Goal: Task Accomplishment & Management: Use online tool/utility

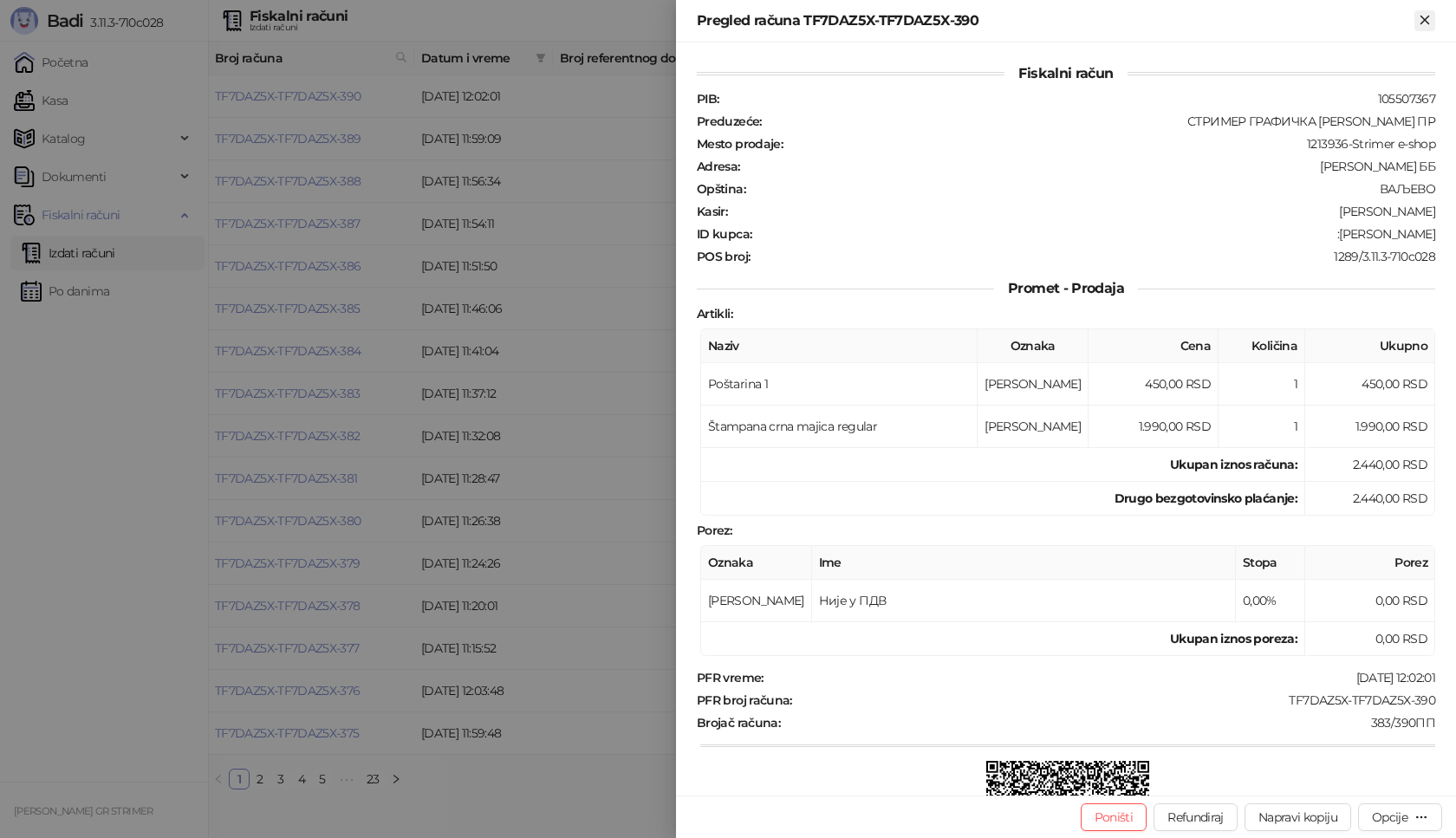
click at [1422, 10] on button "Zatvori" at bounding box center [1424, 20] width 21 height 21
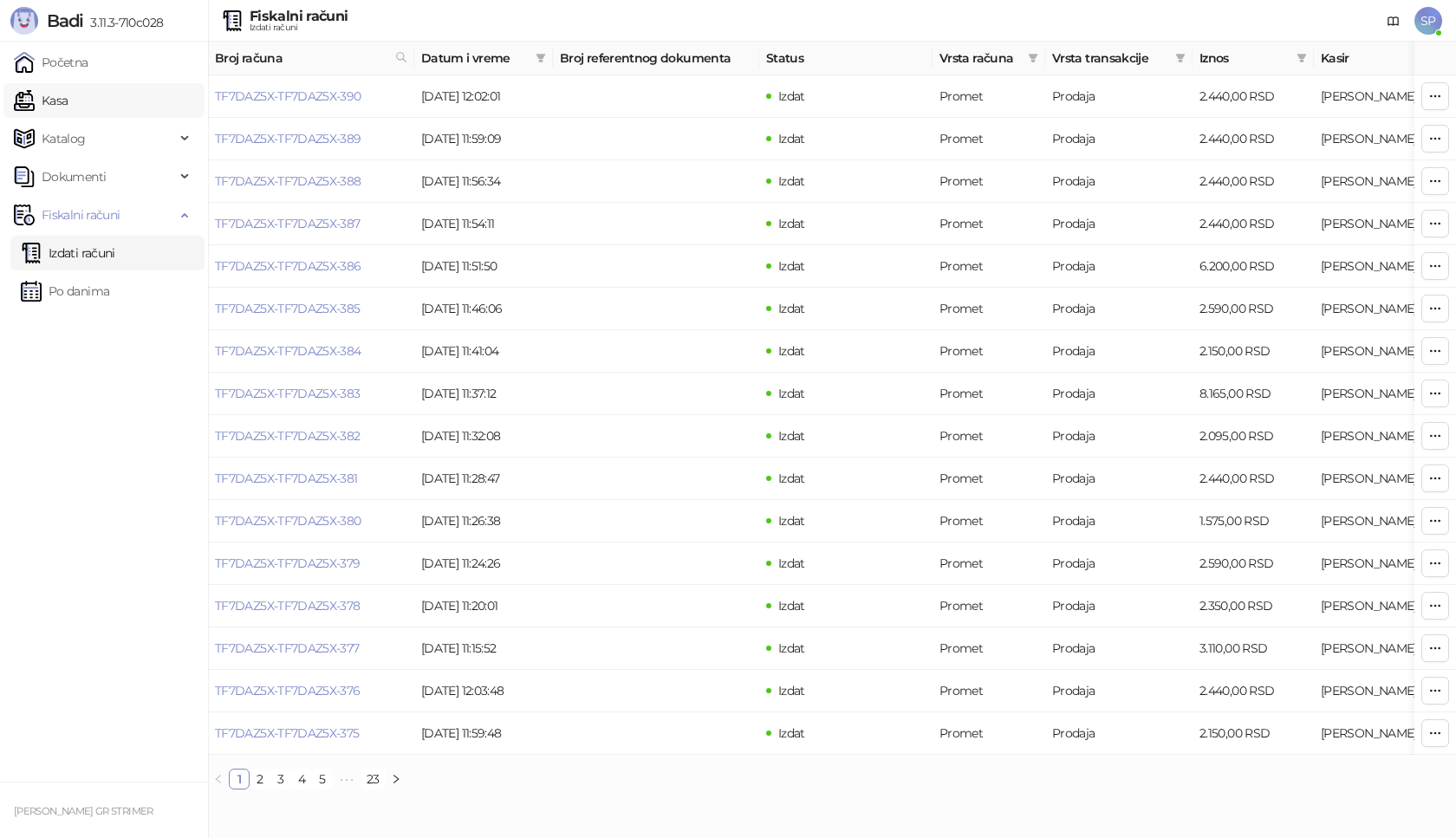
click at [68, 92] on link "Kasa" at bounding box center [41, 100] width 54 height 35
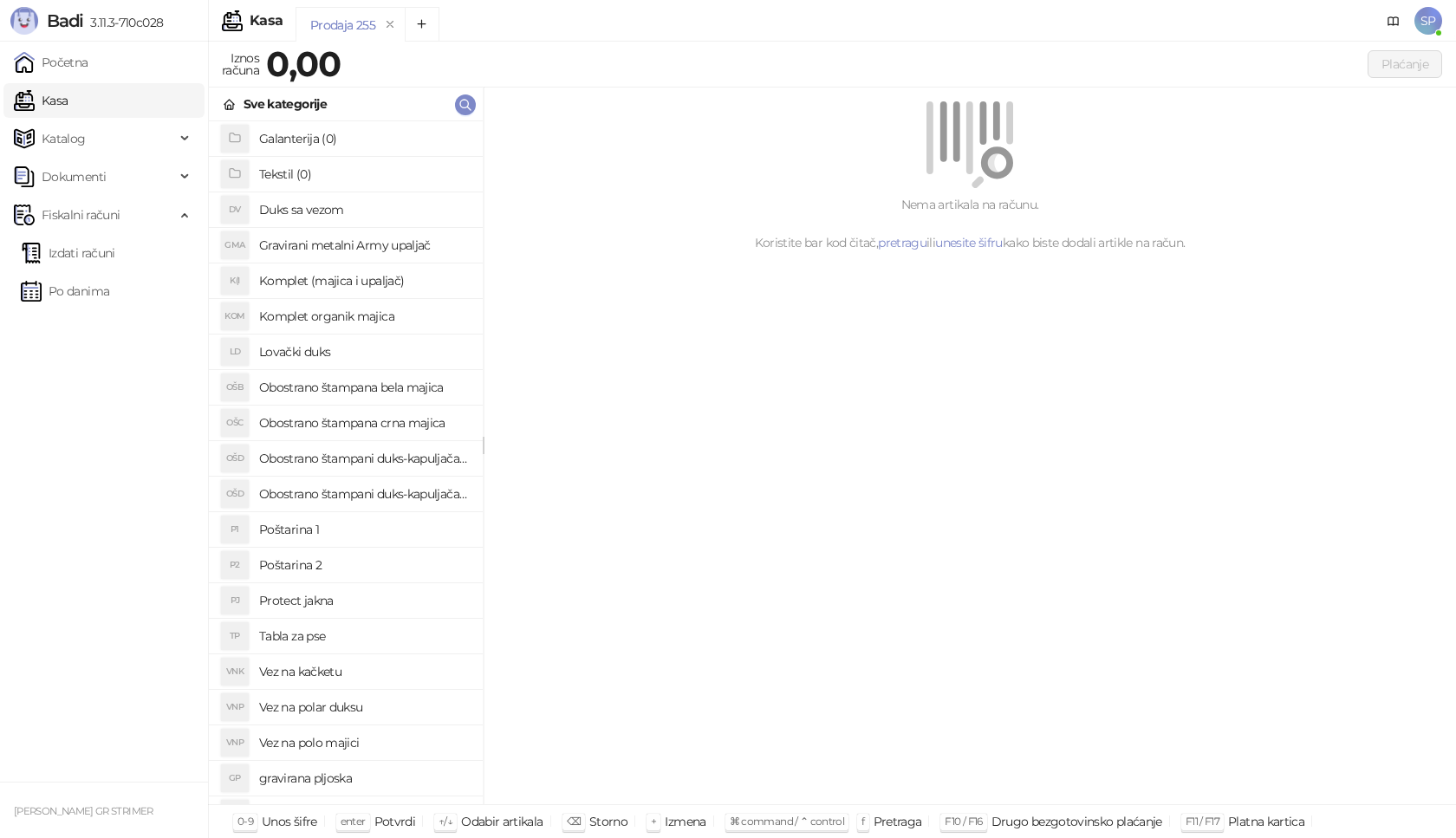
click at [380, 526] on h4 "Poštarina 1" at bounding box center [364, 530] width 210 height 28
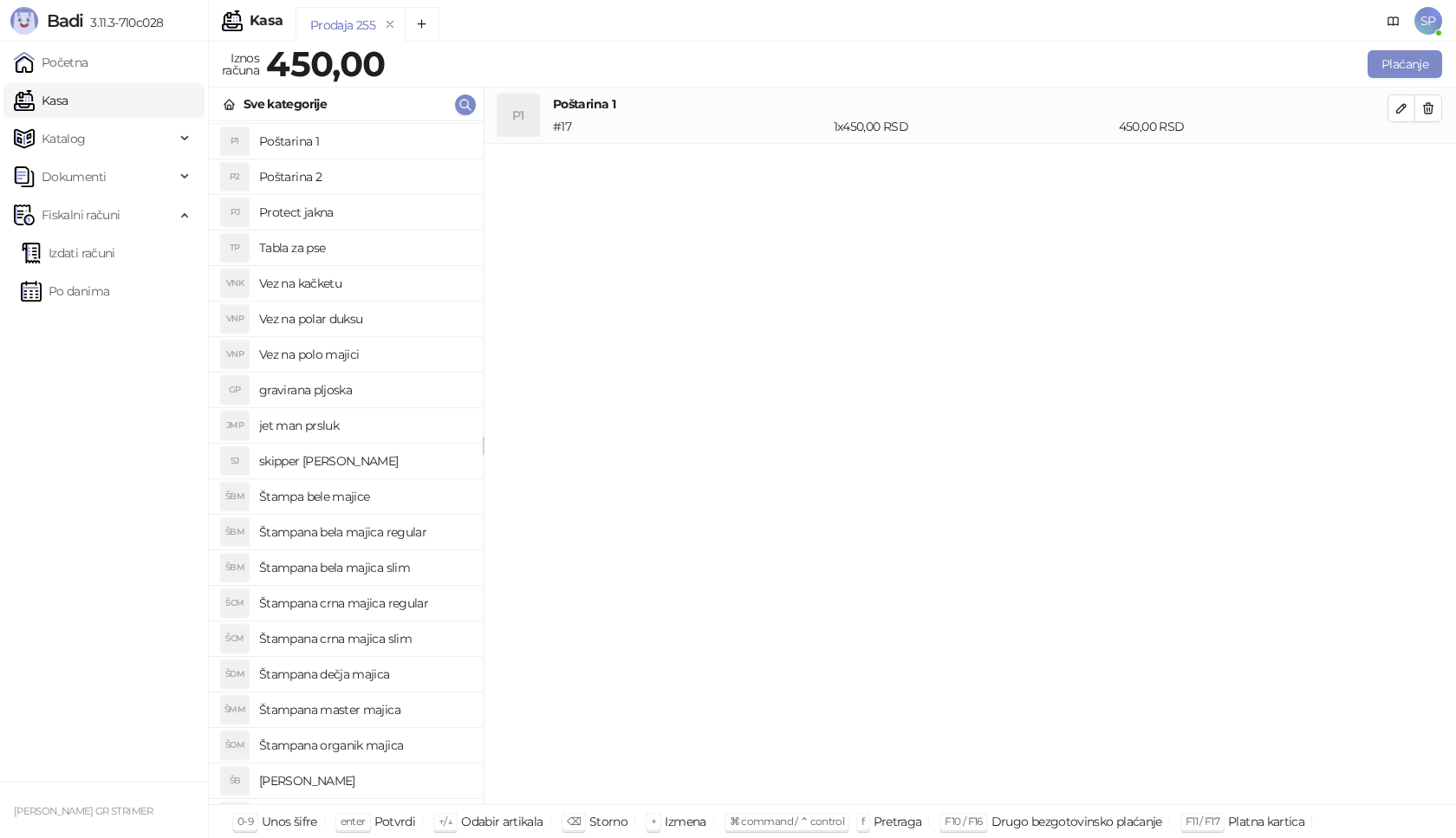
scroll to position [388, 0]
click at [370, 399] on h4 "gravirana pljoska" at bounding box center [364, 391] width 210 height 28
click at [1403, 167] on icon "button" at bounding box center [1401, 165] width 14 height 14
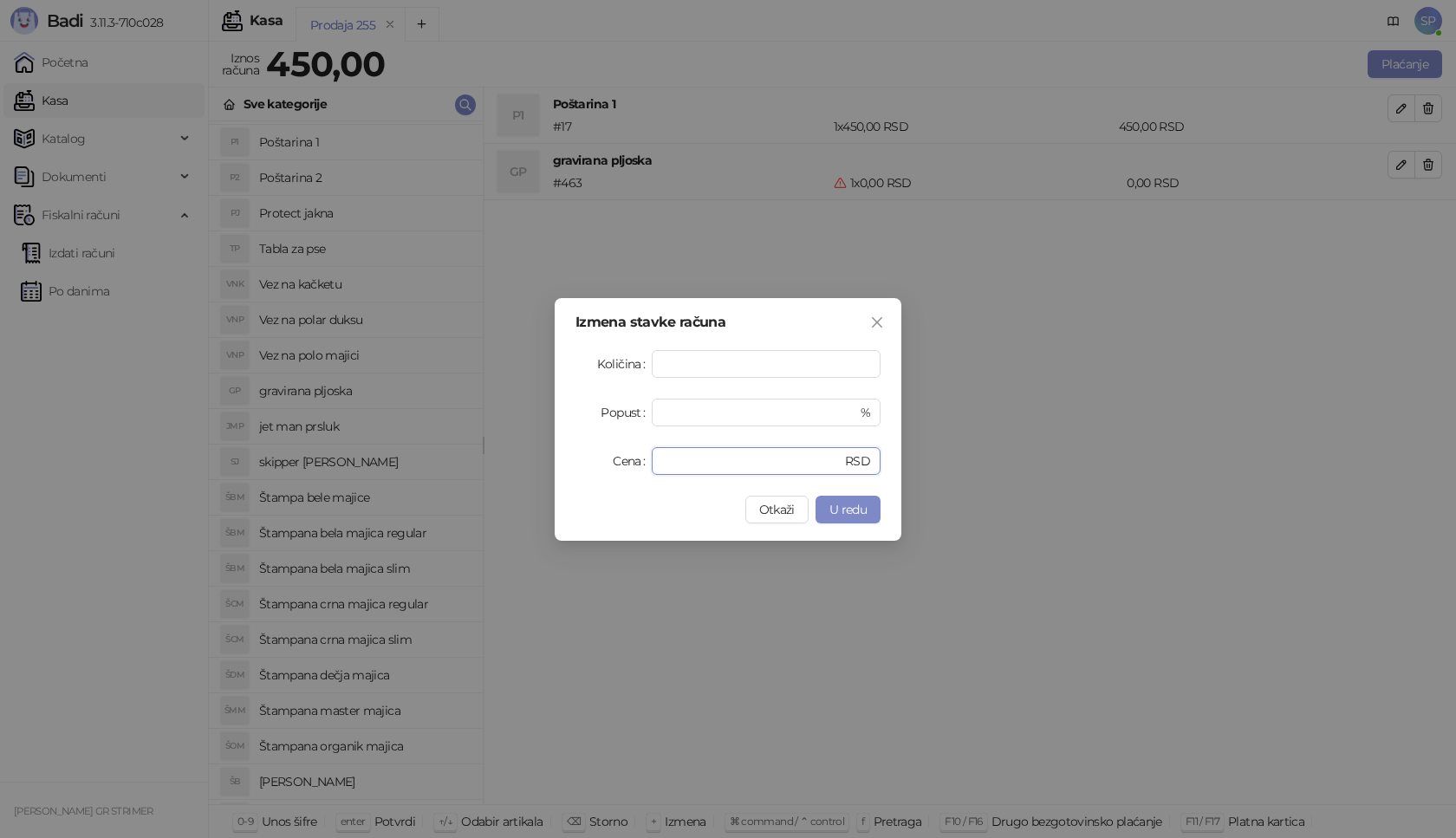
drag, startPoint x: 712, startPoint y: 462, endPoint x: 442, endPoint y: 467, distance: 270.0
click at [442, 467] on div "Izmena stavke računa Količina * Popust * % Cena * RSD Otkaži U redu" at bounding box center [728, 419] width 1456 height 838
type input "****"
click at [860, 505] on span "U redu" at bounding box center [849, 510] width 38 height 16
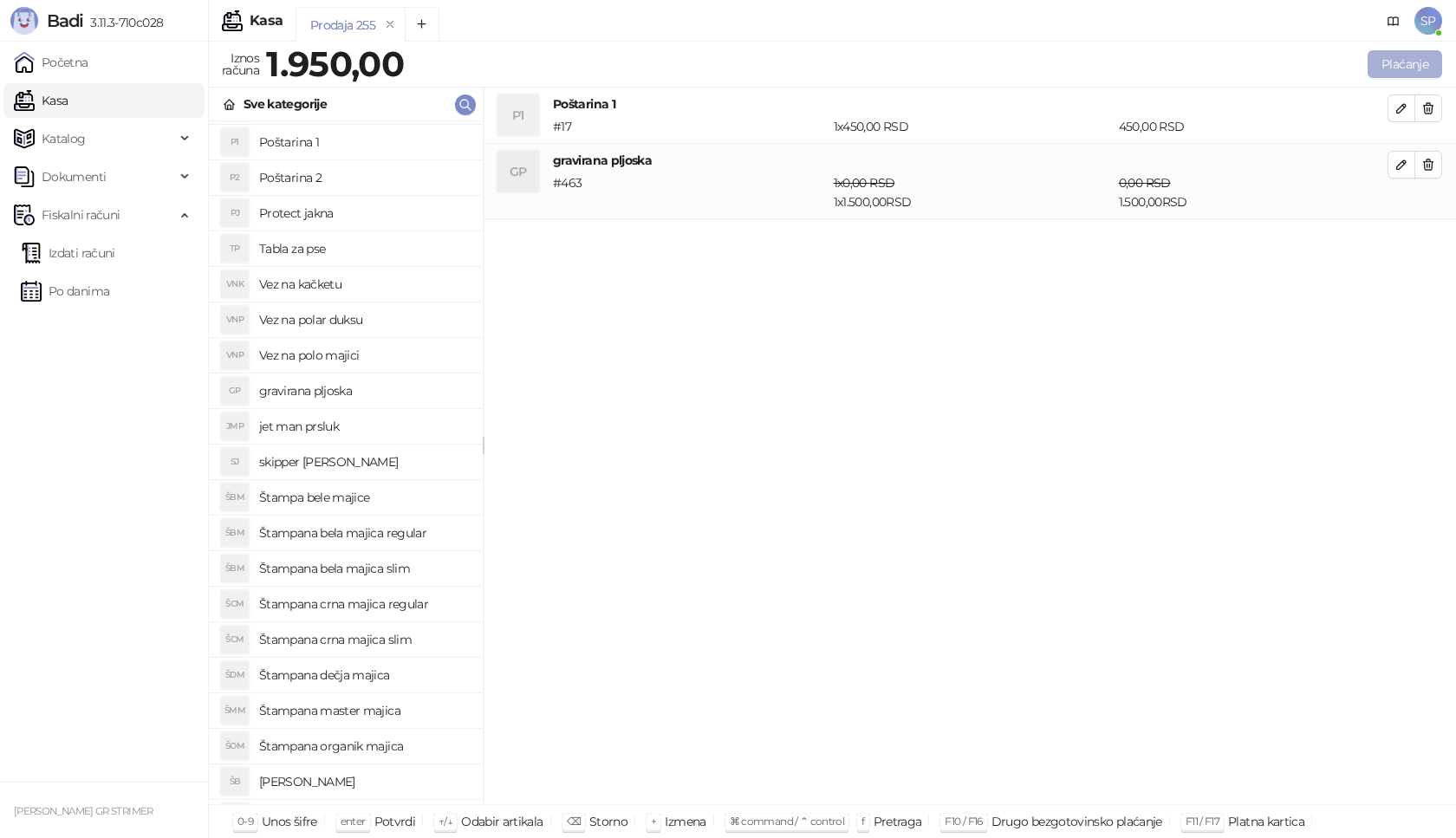
click at [1418, 63] on button "Plaćanje" at bounding box center [1404, 65] width 75 height 28
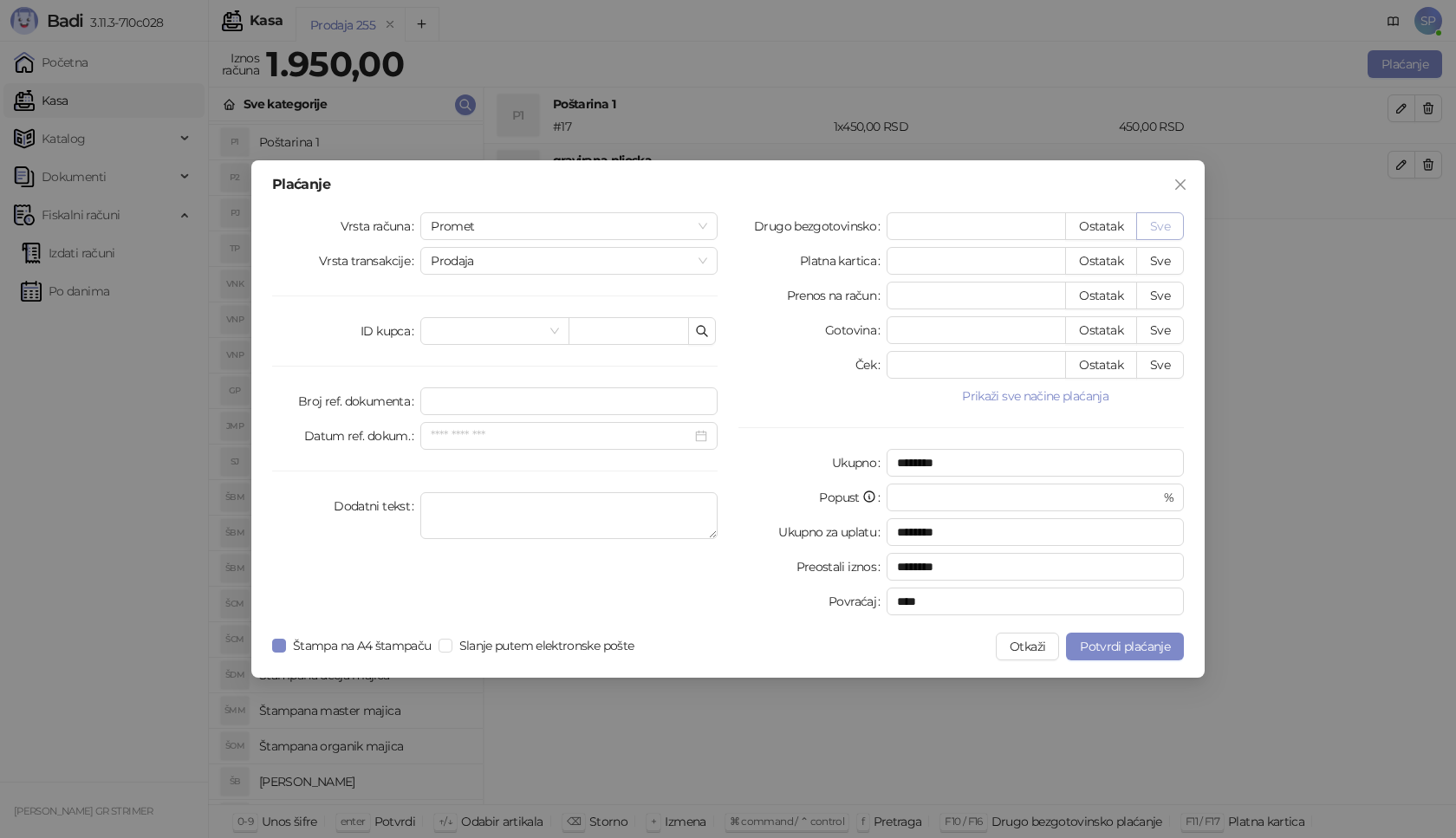
click at [1174, 229] on button "Sve" at bounding box center [1160, 227] width 48 height 28
type input "****"
click at [623, 335] on input "text" at bounding box center [628, 331] width 120 height 28
paste input "**********"
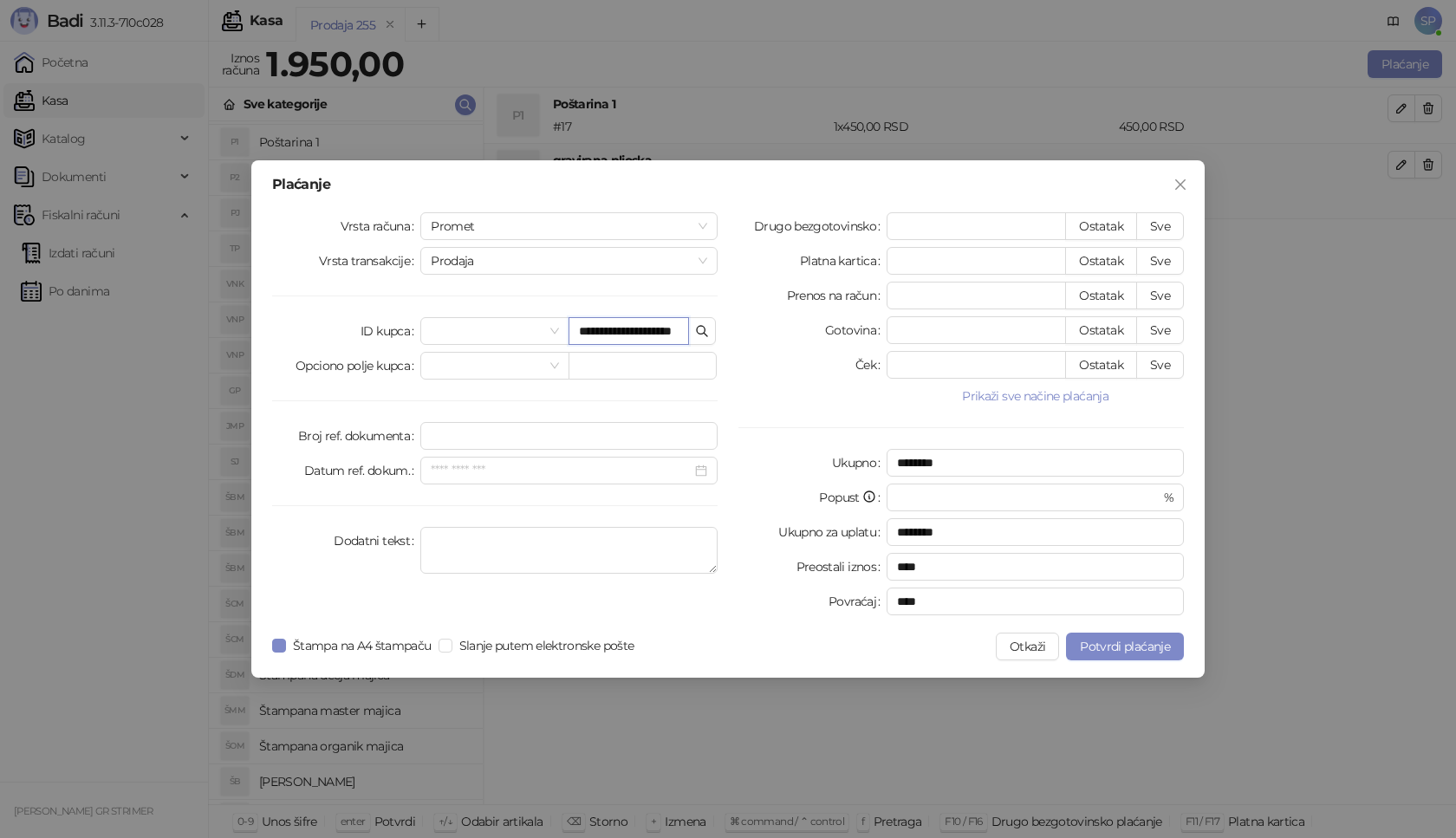
scroll to position [0, 6]
click at [1151, 216] on button "Sve" at bounding box center [1160, 227] width 48 height 28
click at [1156, 653] on span "Potvrdi plaćanje" at bounding box center [1125, 647] width 90 height 16
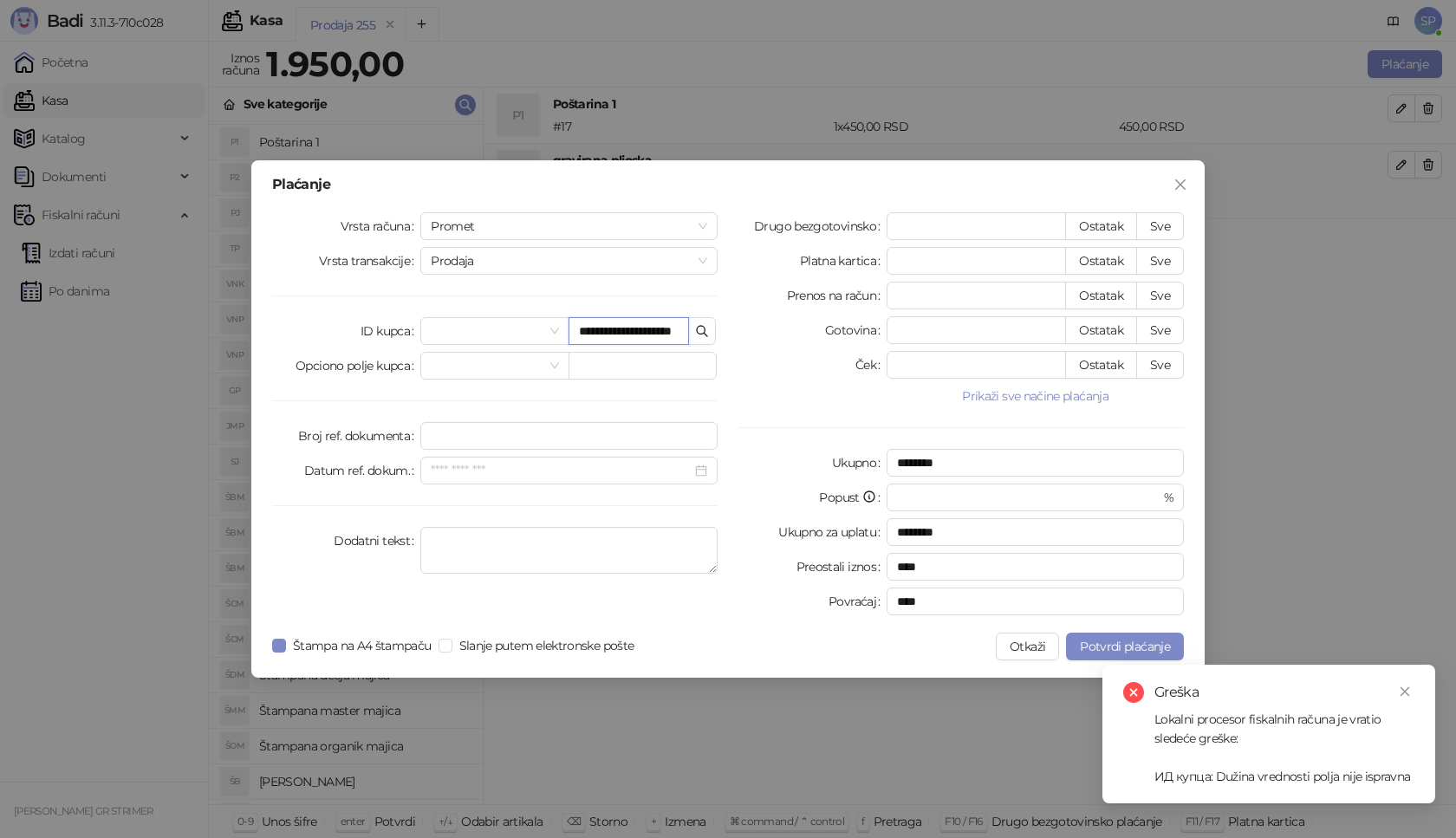
click at [634, 332] on input "**********" at bounding box center [628, 331] width 120 height 28
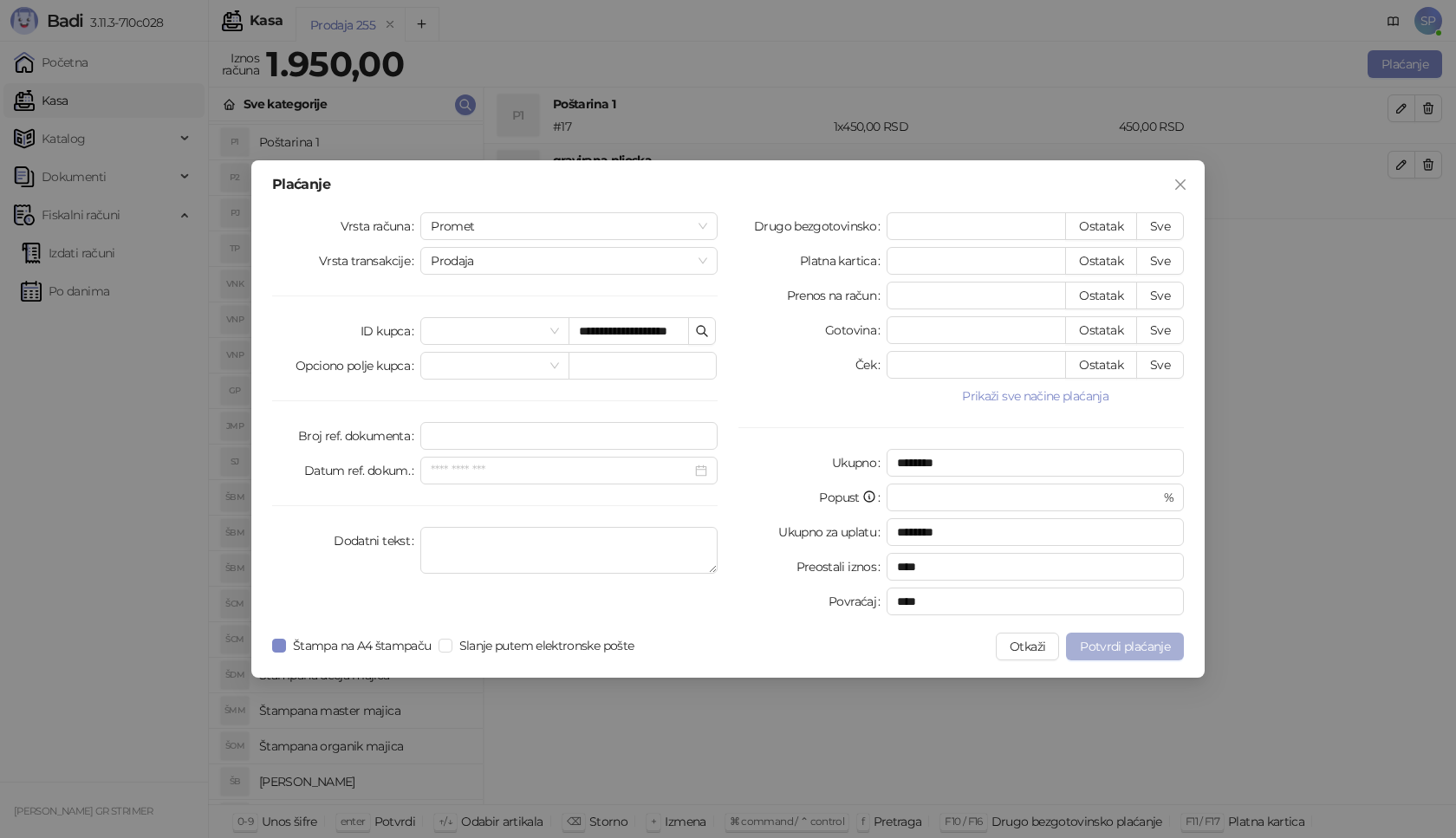
click at [1174, 644] on button "Potvrdi plaćanje" at bounding box center [1125, 647] width 118 height 28
click at [648, 331] on input "**********" at bounding box center [628, 331] width 120 height 28
type input "**********"
click at [1136, 641] on span "Potvrdi plaćanje" at bounding box center [1125, 647] width 90 height 16
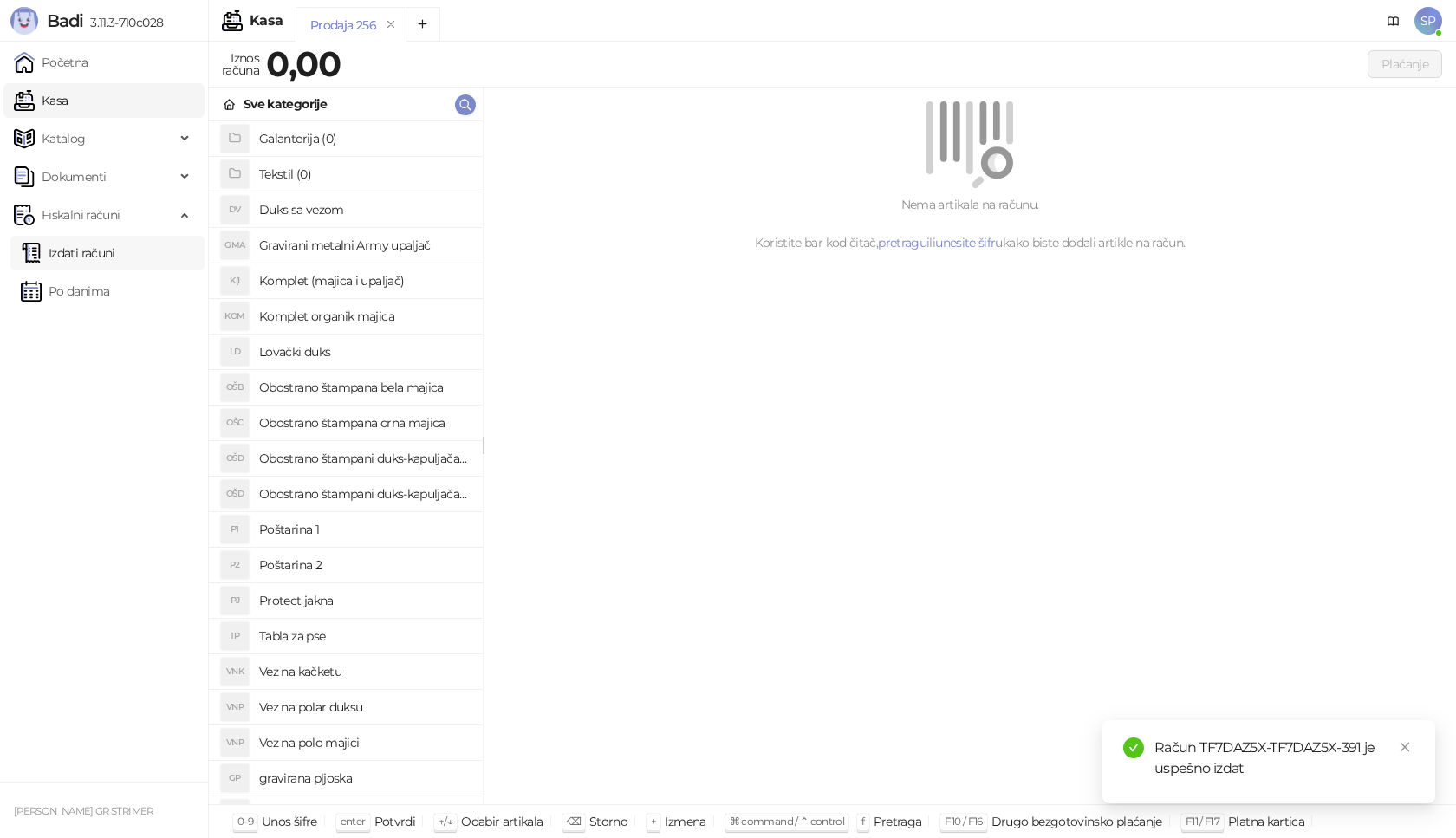
click at [115, 258] on link "Izdati računi" at bounding box center [68, 252] width 94 height 35
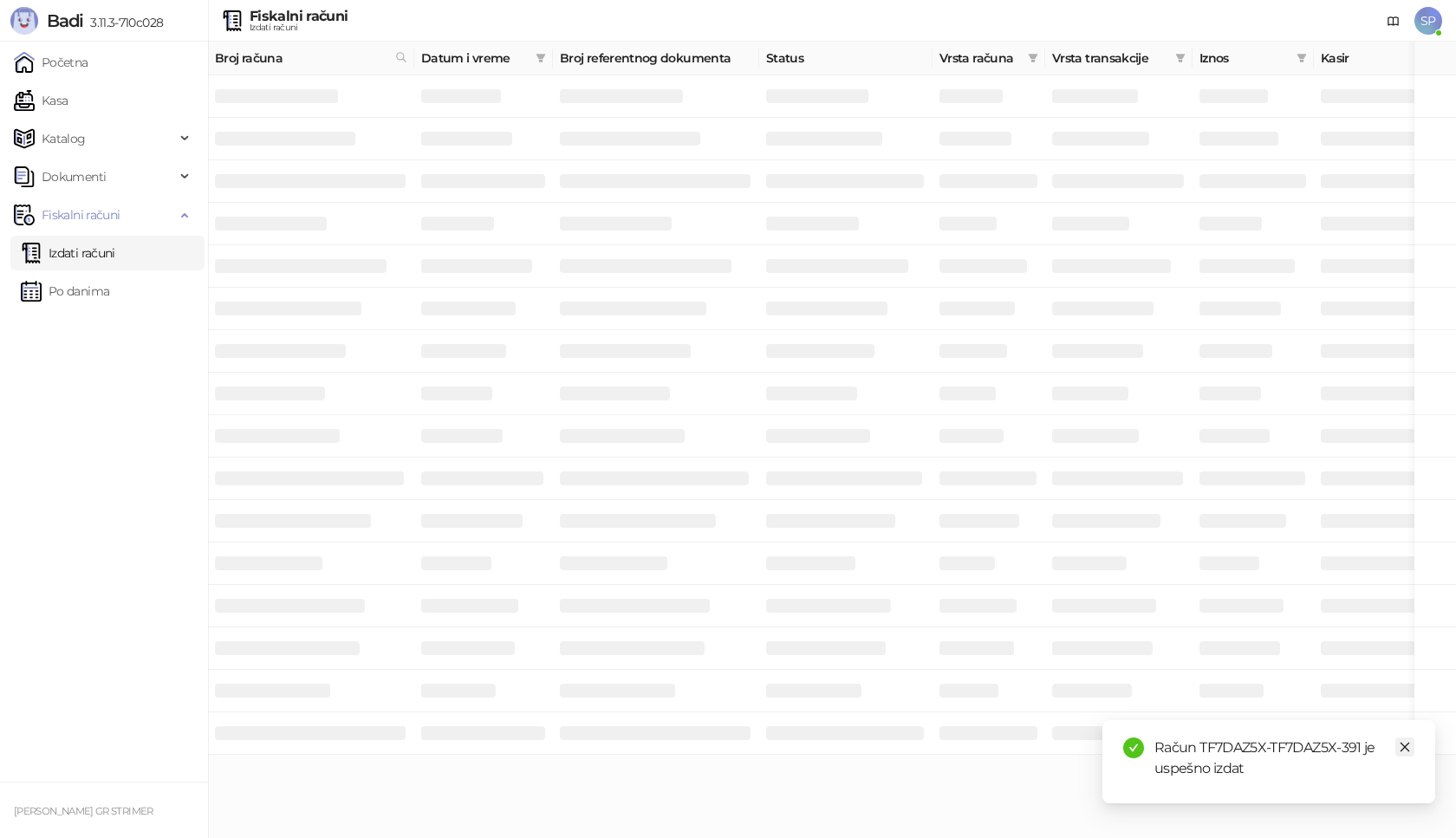
click at [1400, 750] on icon "close" at bounding box center [1405, 748] width 12 height 12
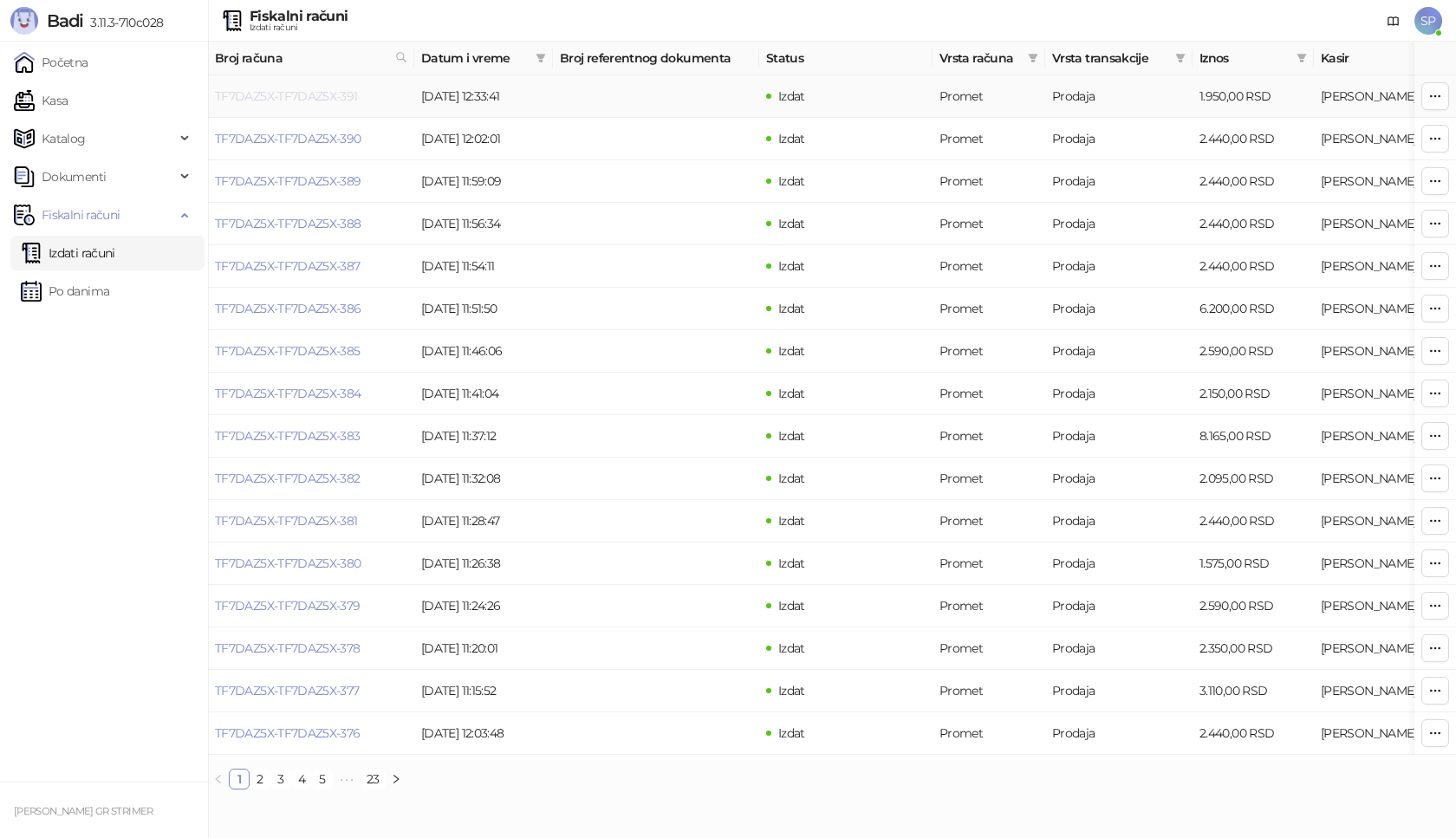
click at [267, 94] on link "TF7DAZ5X-TF7DAZ5X-391" at bounding box center [286, 96] width 143 height 16
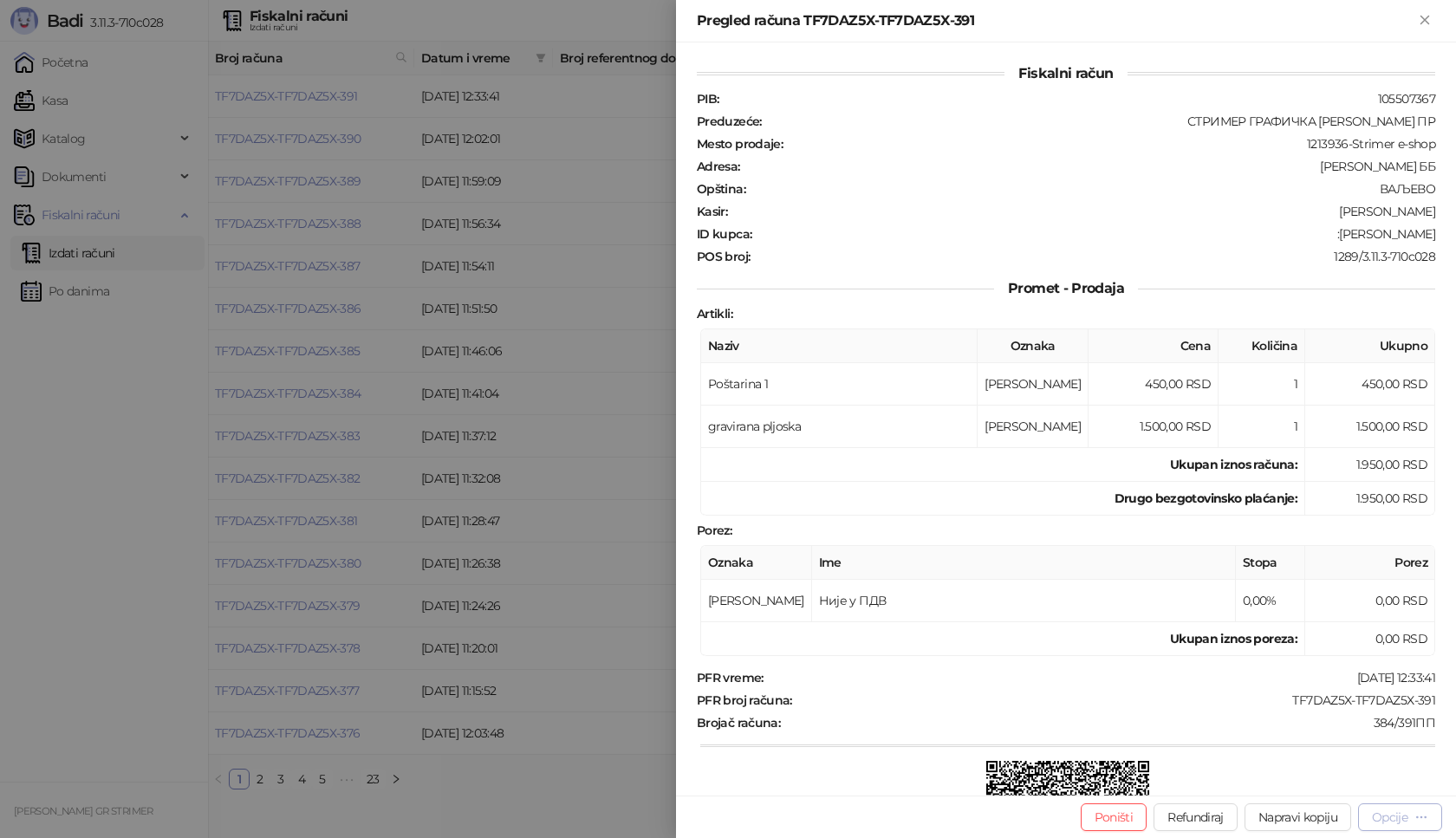
click at [1389, 812] on div "Opcije" at bounding box center [1390, 818] width 36 height 16
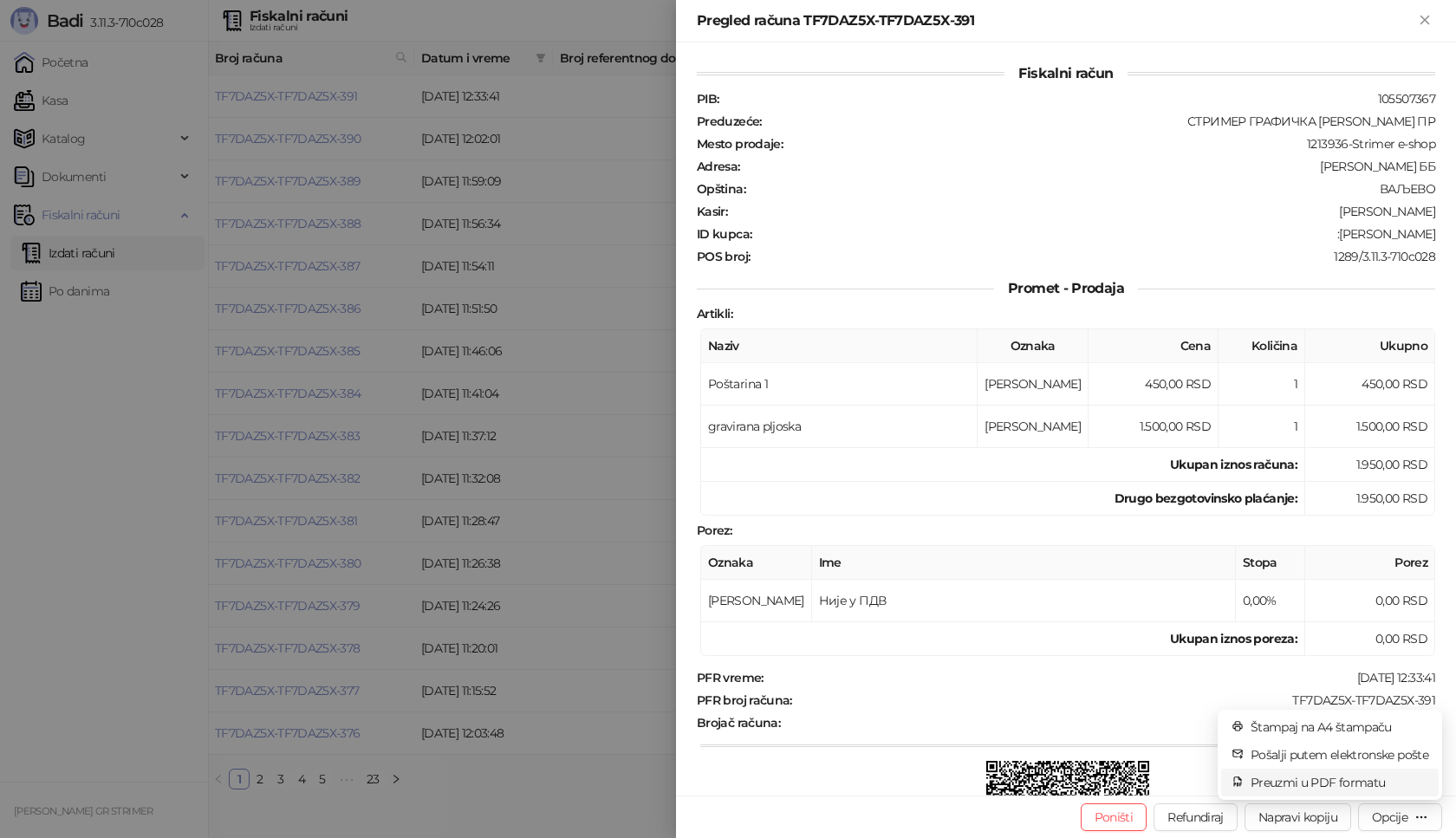
click at [1314, 784] on span "Preuzmi u PDF formatu" at bounding box center [1339, 782] width 178 height 19
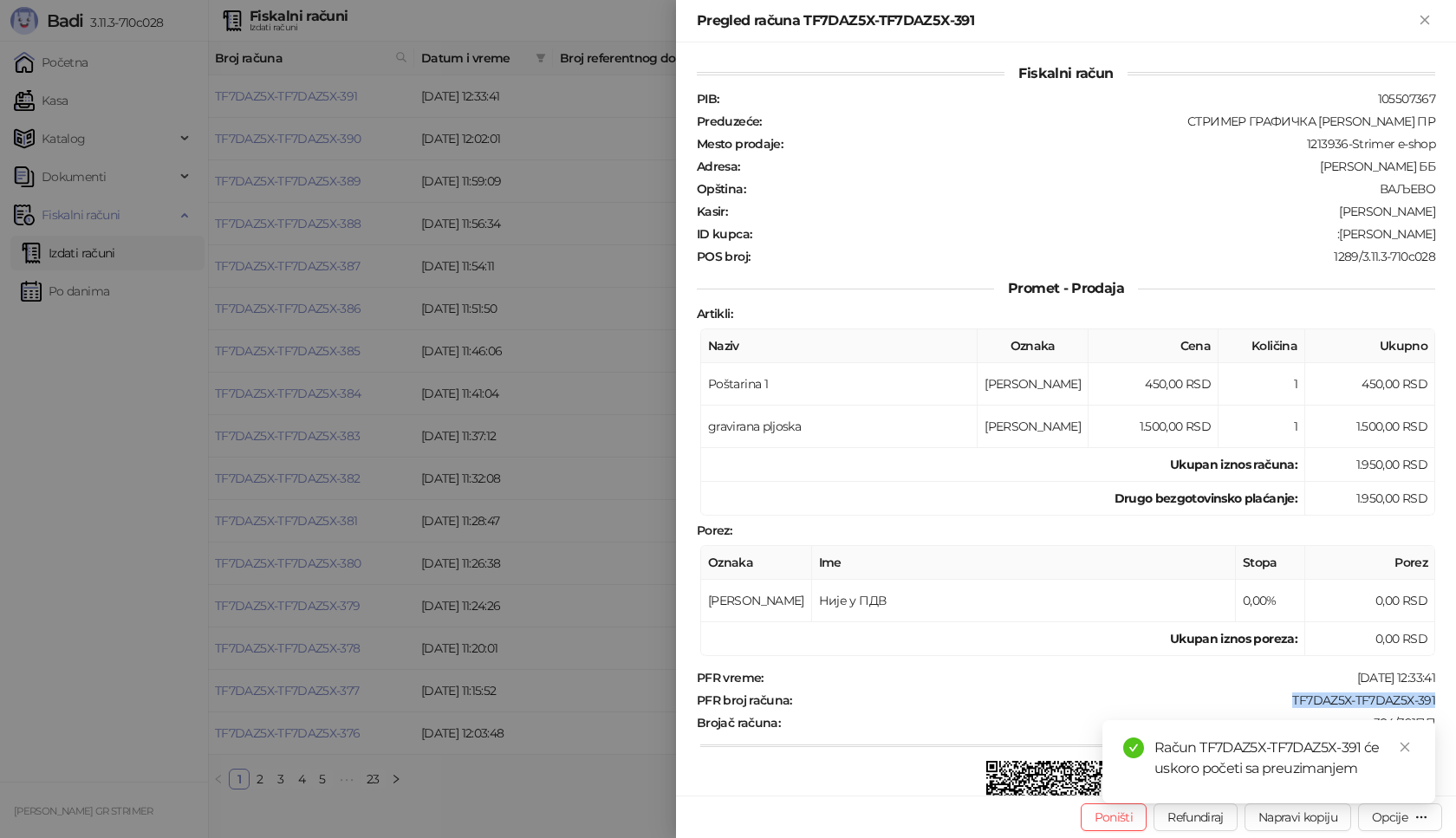
drag, startPoint x: 1267, startPoint y: 699, endPoint x: 1455, endPoint y: 705, distance: 188.1
click at [1455, 705] on div "Fiskalni račun PIB : 105507367 Preduzeće : СТРИМЕР ГРАФИЧКА РАДЊА [PERSON_NAME]…" at bounding box center [1065, 419] width 780 height 754
copy div "TF7DAZ5X-TF7DAZ5X-391"
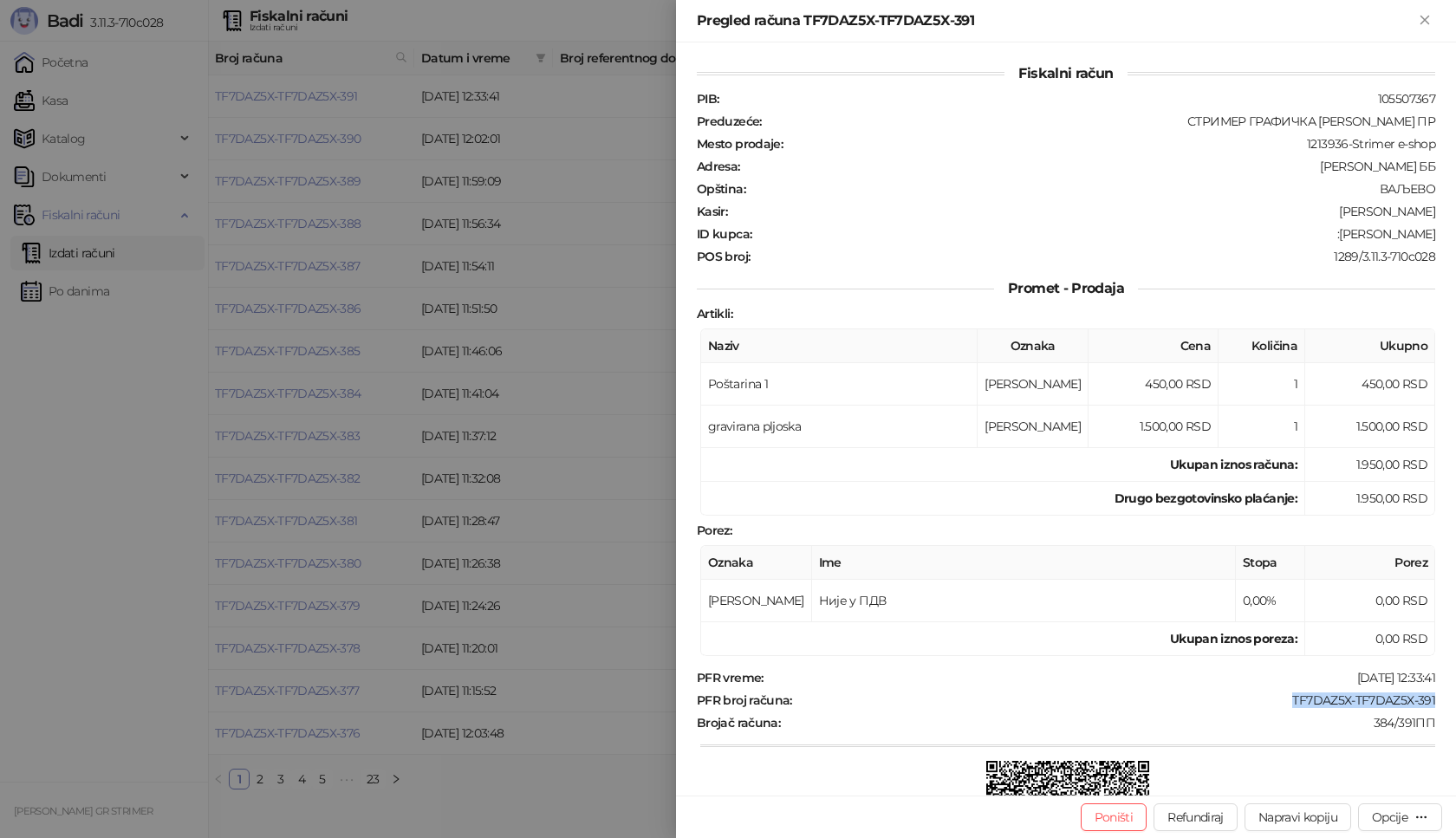
drag, startPoint x: 1330, startPoint y: 234, endPoint x: 1455, endPoint y: 234, distance: 125.0
click at [1455, 234] on div "Fiskalni račun PIB : 105507367 Preduzeće : СТРИМЕР ГРАФИЧКА РАДЊА [PERSON_NAME]…" at bounding box center [1065, 419] width 780 height 754
copy div "Milivojevi Milljub"
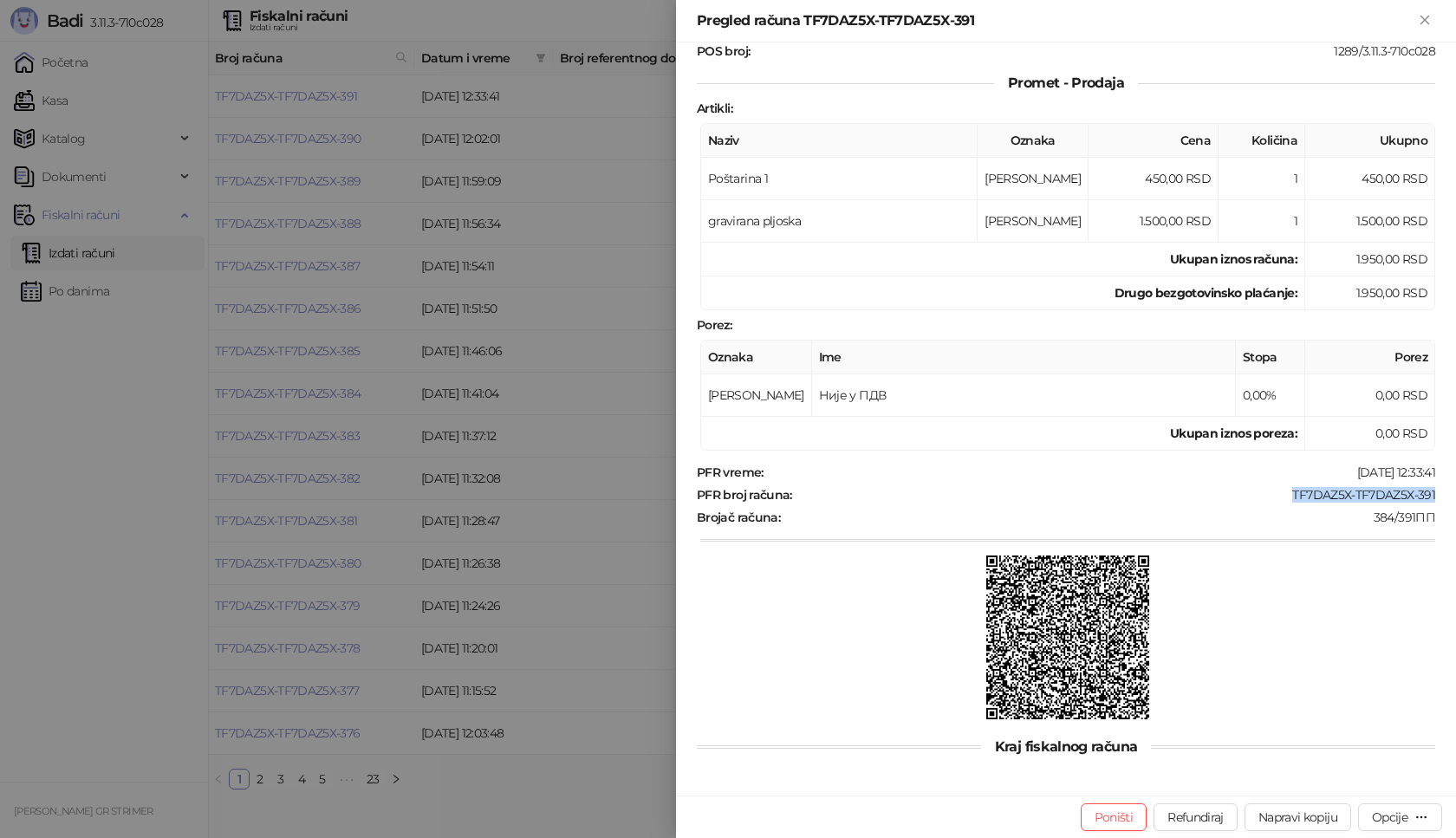
scroll to position [209, 0]
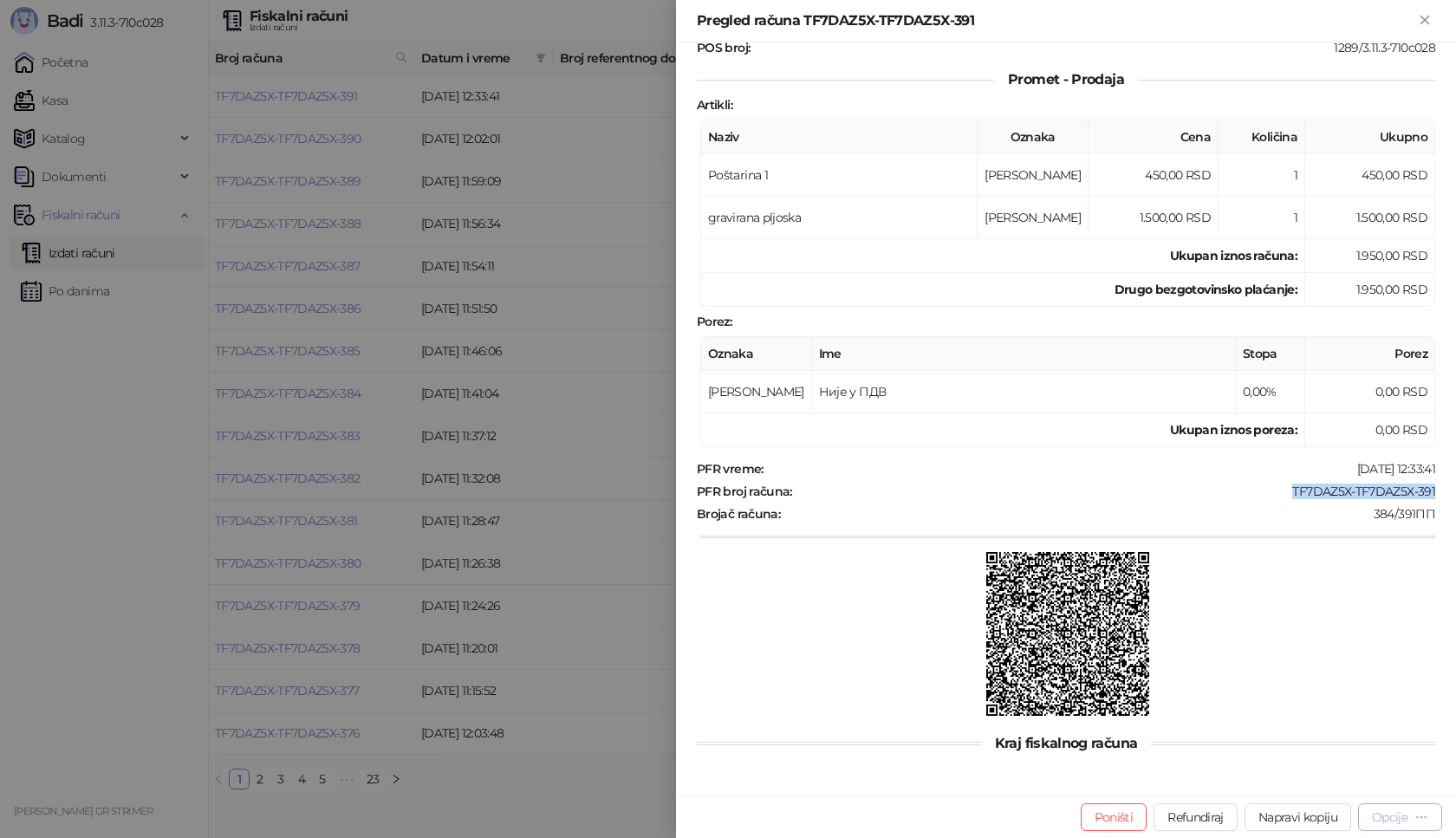
click at [1384, 825] on div "Opcije" at bounding box center [1400, 817] width 57 height 17
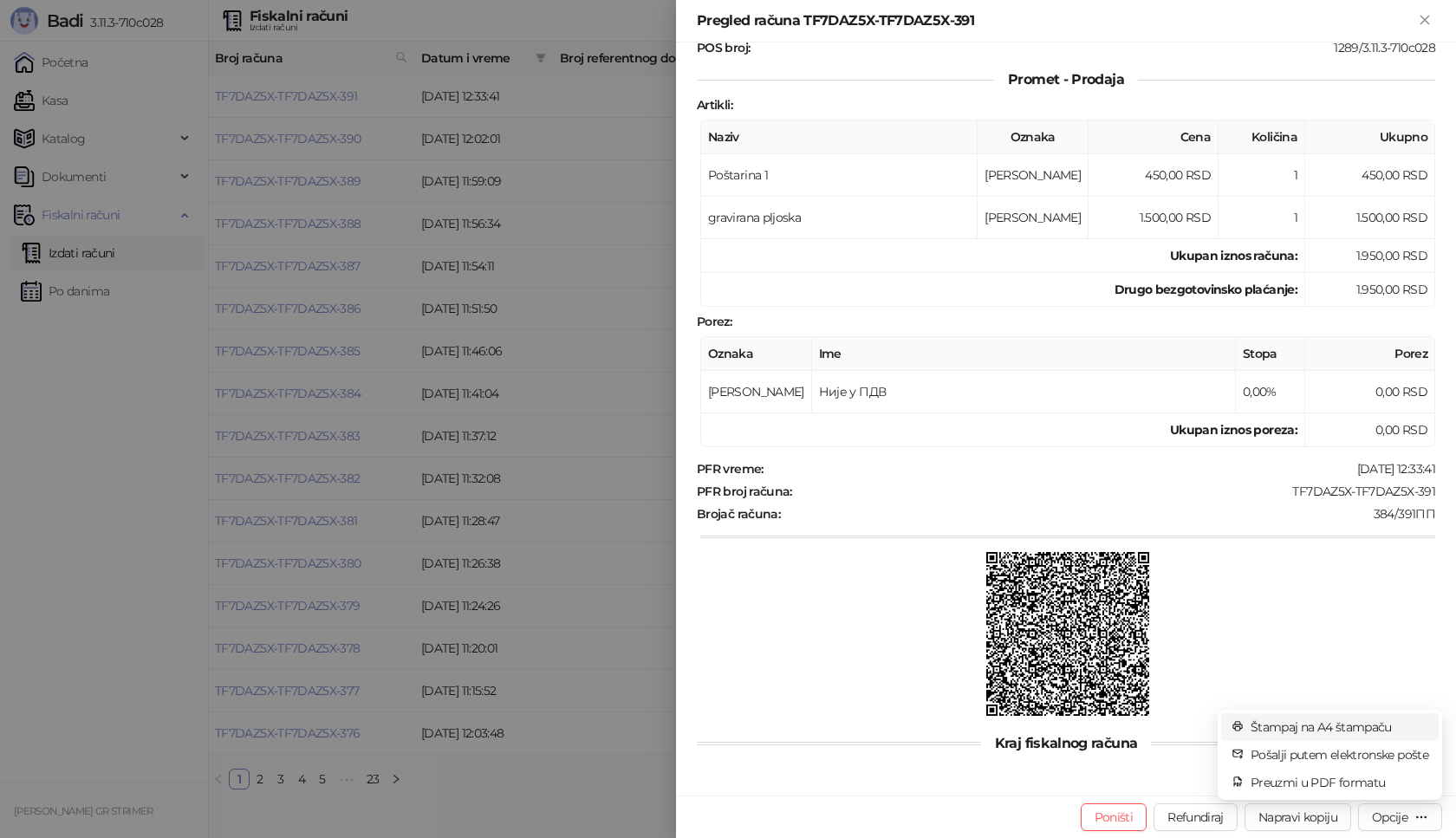
click at [1306, 731] on span "Štampaj na A4 štampaču" at bounding box center [1339, 727] width 178 height 19
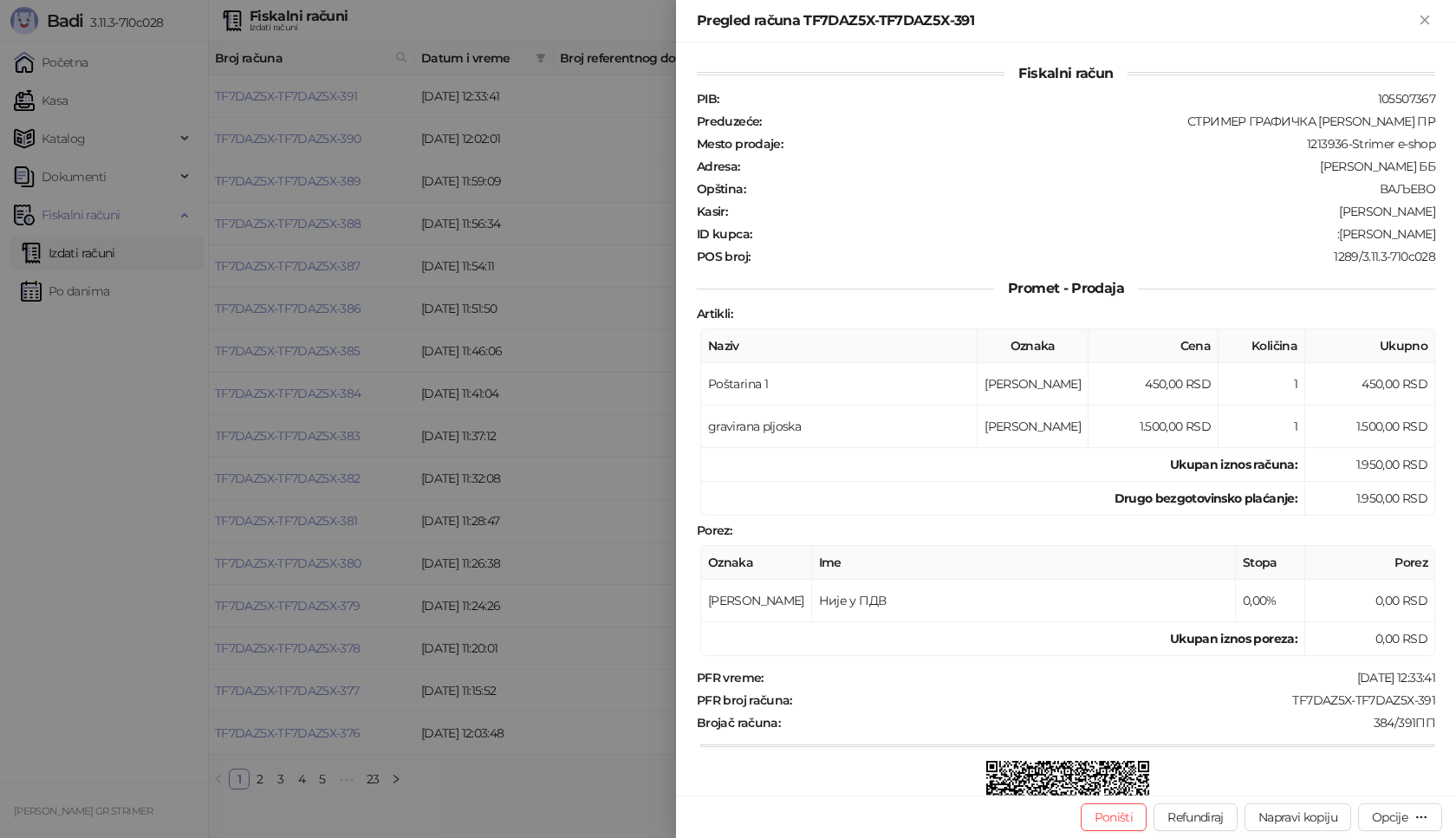
click at [789, 808] on div "Poništi Refundiraj Napravi kopiju Opcije" at bounding box center [1065, 817] width 780 height 43
click at [1401, 817] on div "Opcije" at bounding box center [1390, 818] width 36 height 16
click at [1316, 729] on span "Štampaj na A4 štampaču" at bounding box center [1339, 727] width 178 height 19
click at [1436, 815] on button "Opcije" at bounding box center [1400, 817] width 84 height 28
click at [1353, 725] on span "Štampaj na A4 štampaču" at bounding box center [1339, 727] width 178 height 19
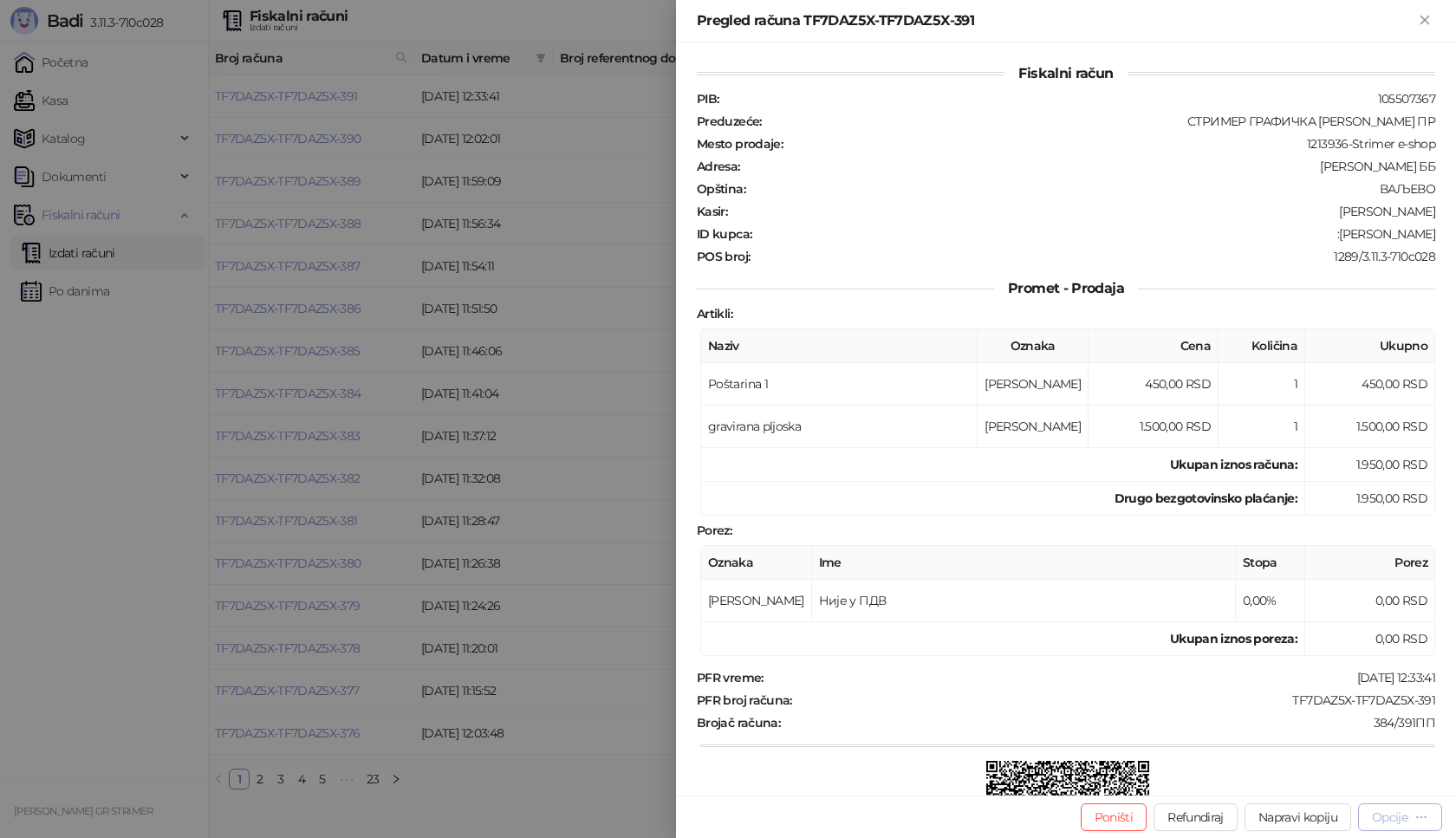
click at [1393, 816] on div "Opcije" at bounding box center [1390, 818] width 36 height 16
click at [1305, 729] on span "Štampaj na A4 štampaču" at bounding box center [1339, 727] width 178 height 19
click at [1426, 810] on icon "button" at bounding box center [1421, 817] width 14 height 14
click at [1341, 725] on span "Štampaj na A4 štampaču" at bounding box center [1339, 727] width 178 height 19
